Goal: Browse casually

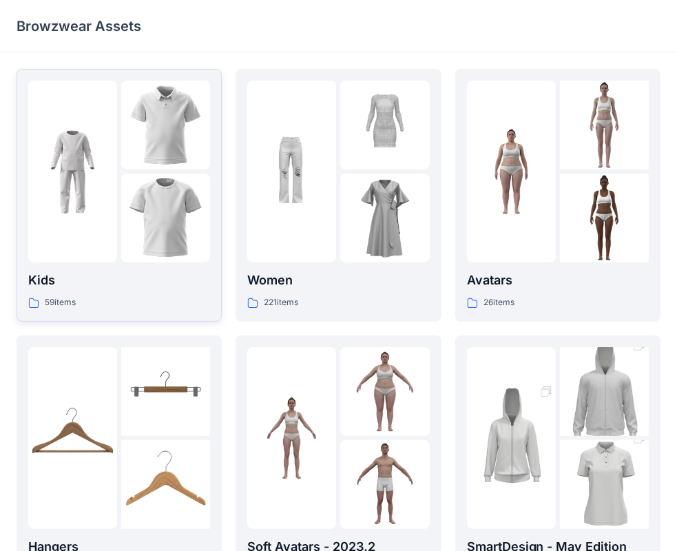
click at [100, 217] on div at bounding box center [72, 172] width 89 height 182
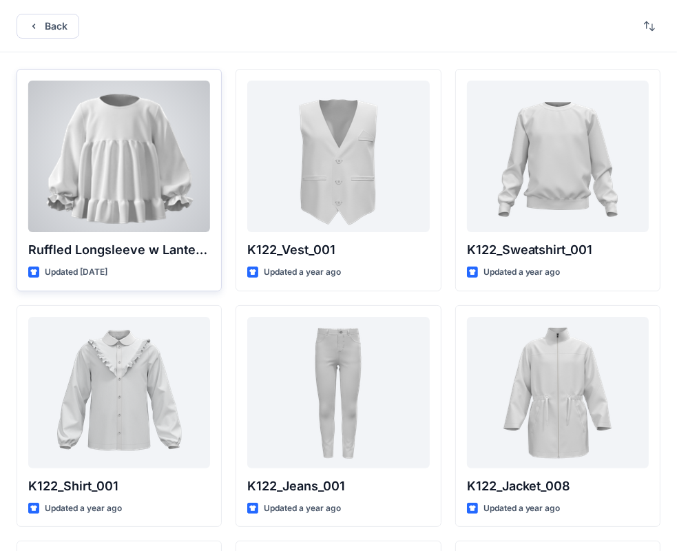
click at [118, 212] on div at bounding box center [119, 157] width 182 height 152
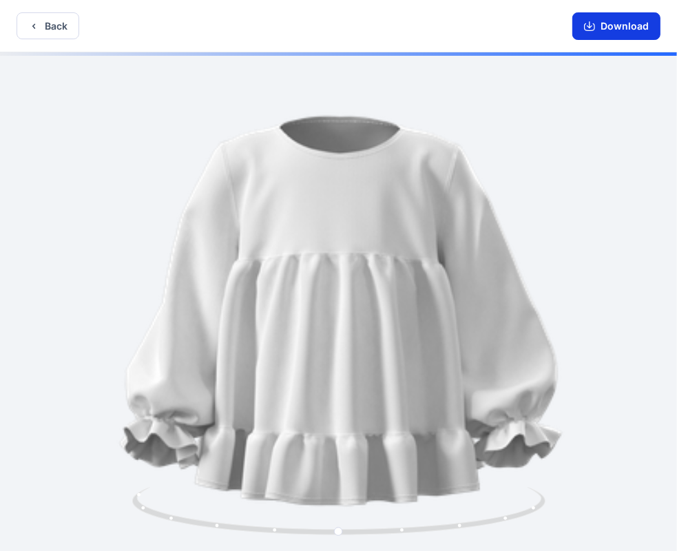
click at [626, 21] on button "Download" at bounding box center [616, 26] width 88 height 28
click at [37, 21] on icon "button" at bounding box center [33, 26] width 11 height 11
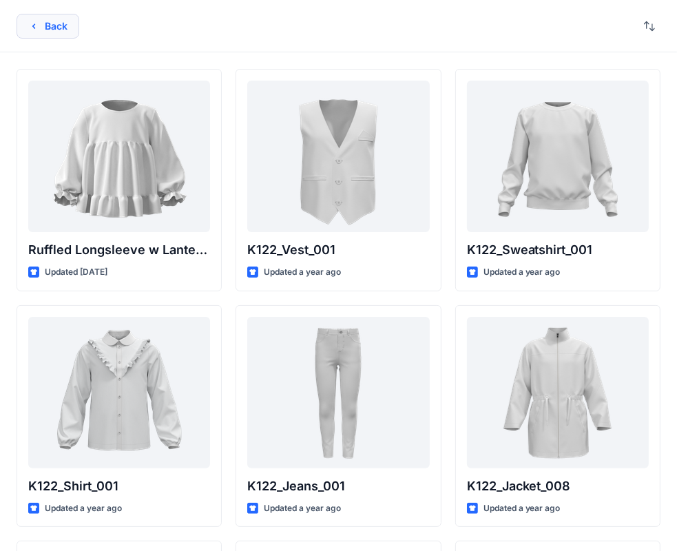
click at [28, 28] on button "Back" at bounding box center [48, 26] width 63 height 25
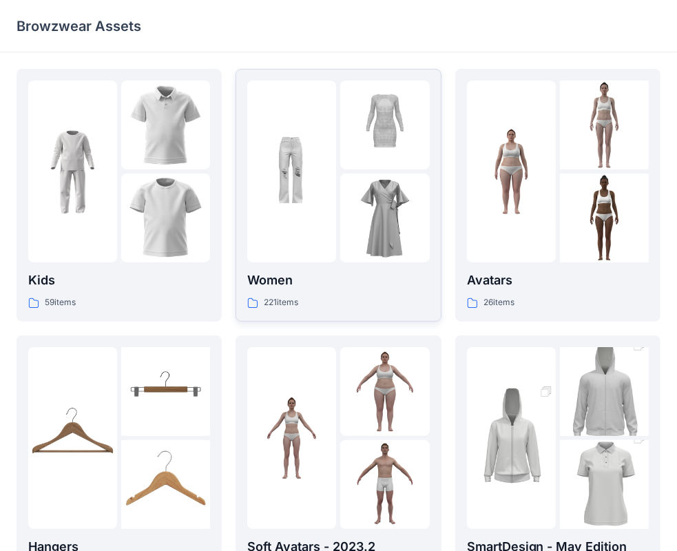
click at [309, 187] on img at bounding box center [291, 171] width 89 height 89
